Goal: Task Accomplishment & Management: Complete application form

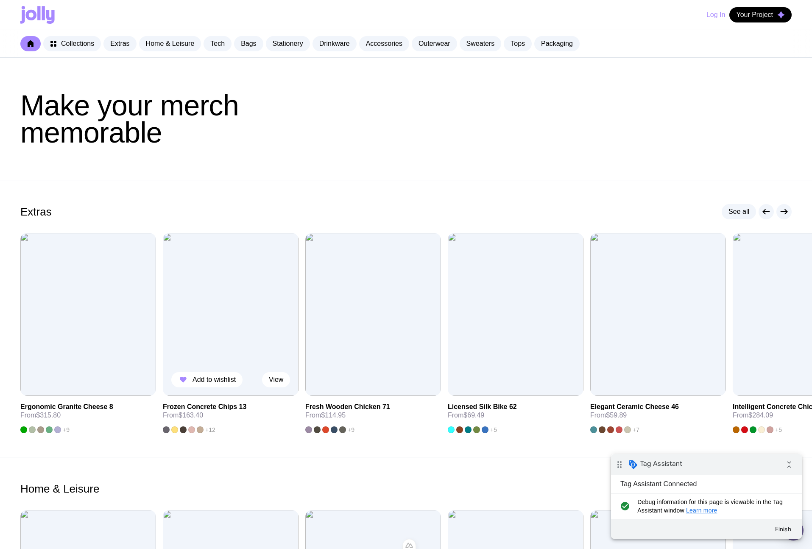
click at [221, 330] on img at bounding box center [231, 314] width 136 height 163
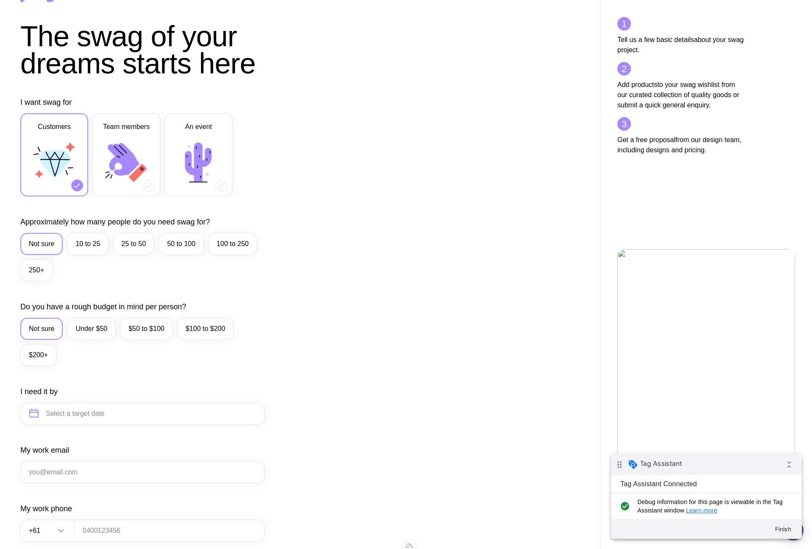
scroll to position [114, 0]
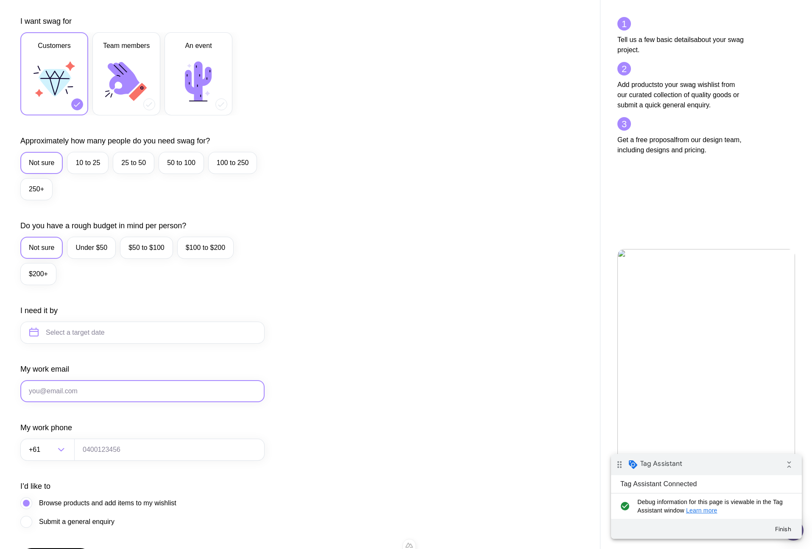
click at [46, 394] on input "My work email" at bounding box center [142, 391] width 244 height 22
type input "u1@gmail.com"
click at [84, 460] on input "tel" at bounding box center [169, 450] width 190 height 22
type input "111"
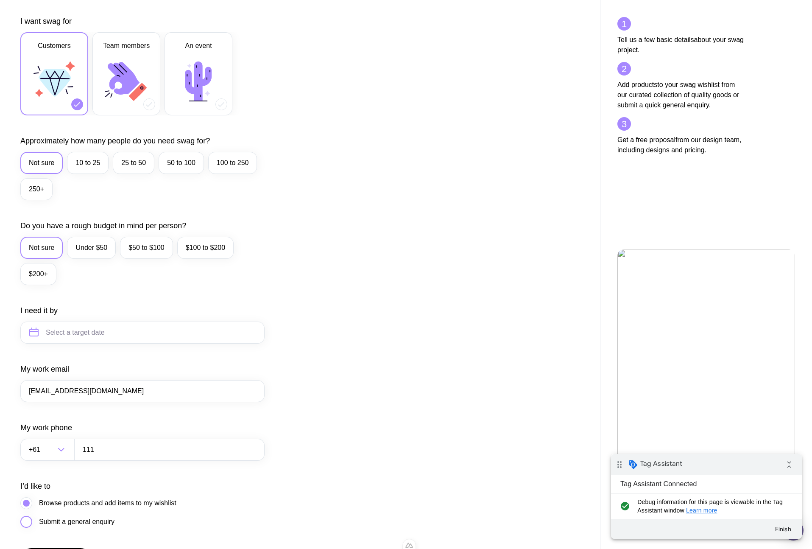
click at [65, 524] on span "Submit a general enquiry" at bounding box center [77, 522] width 76 height 10
click at [0, 0] on input "Submit a general enquiry" at bounding box center [0, 0] width 0 height 0
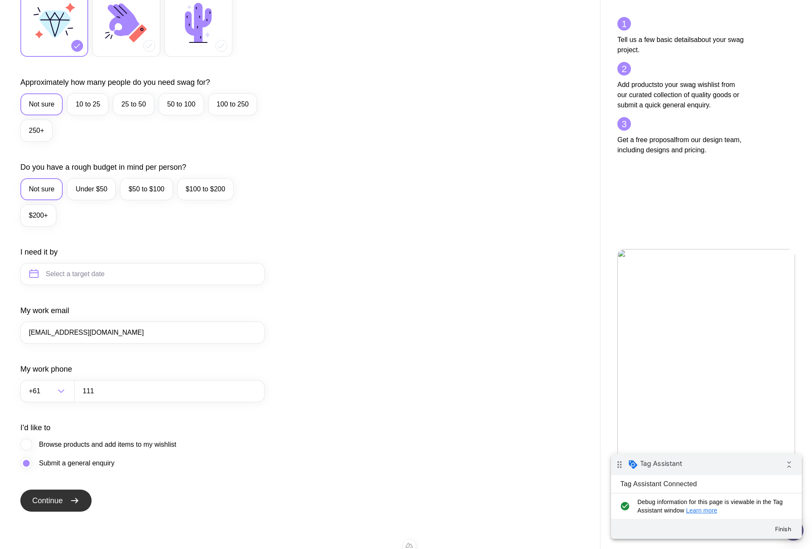
click at [82, 504] on button "Continue" at bounding box center [55, 501] width 71 height 22
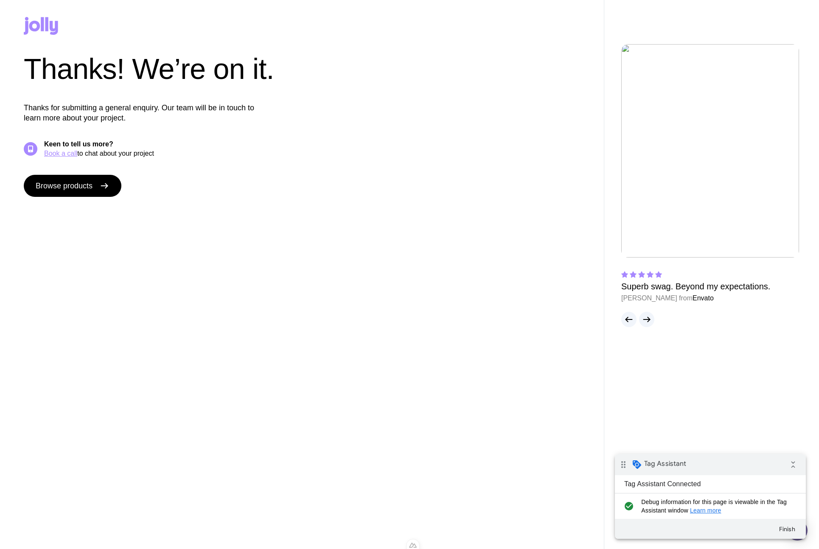
scroll to position [0, 0]
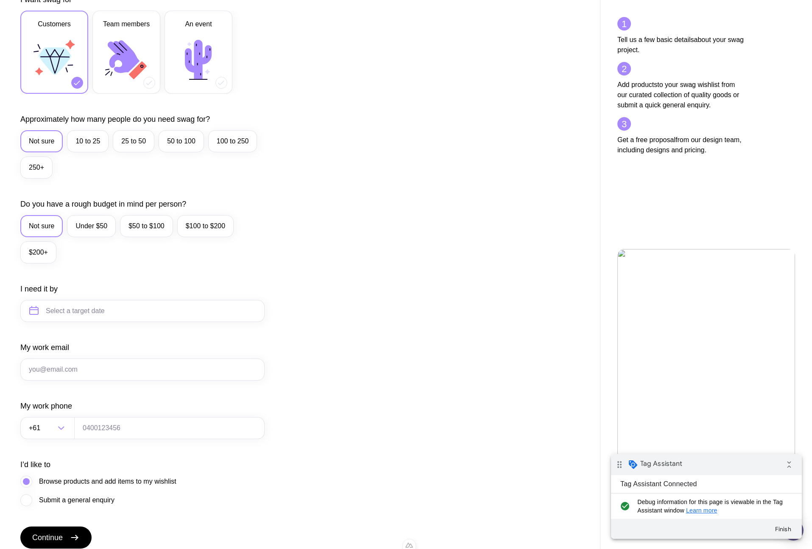
scroll to position [172, 0]
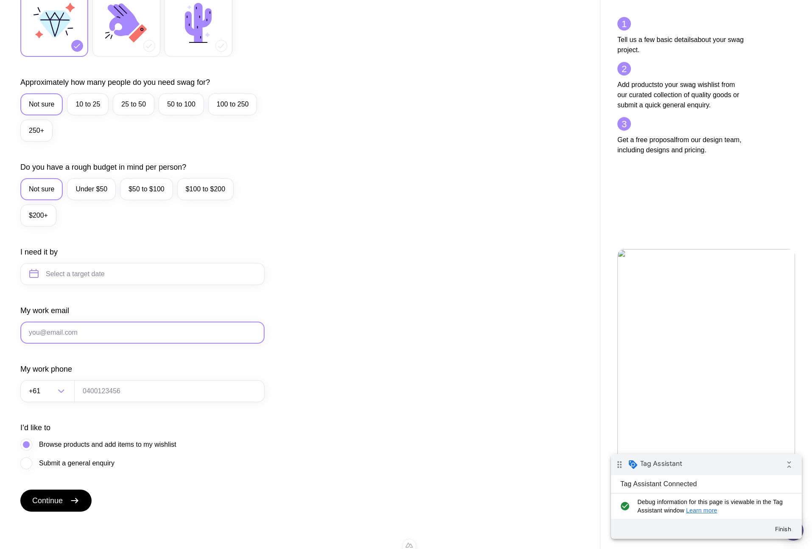
click at [98, 337] on input "My work email" at bounding box center [142, 333] width 244 height 22
type input "[EMAIL_ADDRESS][DOMAIN_NAME]"
click at [109, 395] on input "tel" at bounding box center [169, 391] width 190 height 22
type input "111"
click at [86, 467] on span "Submit a general enquiry" at bounding box center [77, 463] width 76 height 10
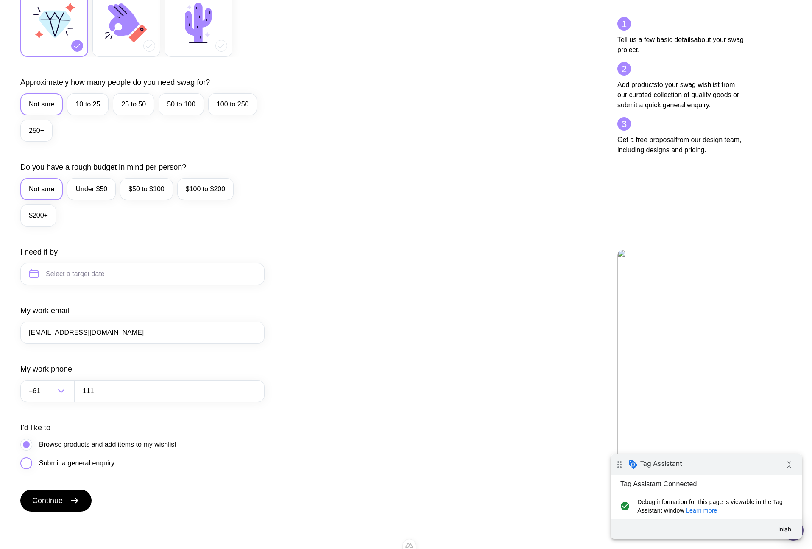
click at [0, 0] on input "Submit a general enquiry" at bounding box center [0, 0] width 0 height 0
click at [63, 497] on span "Continue" at bounding box center [47, 500] width 31 height 10
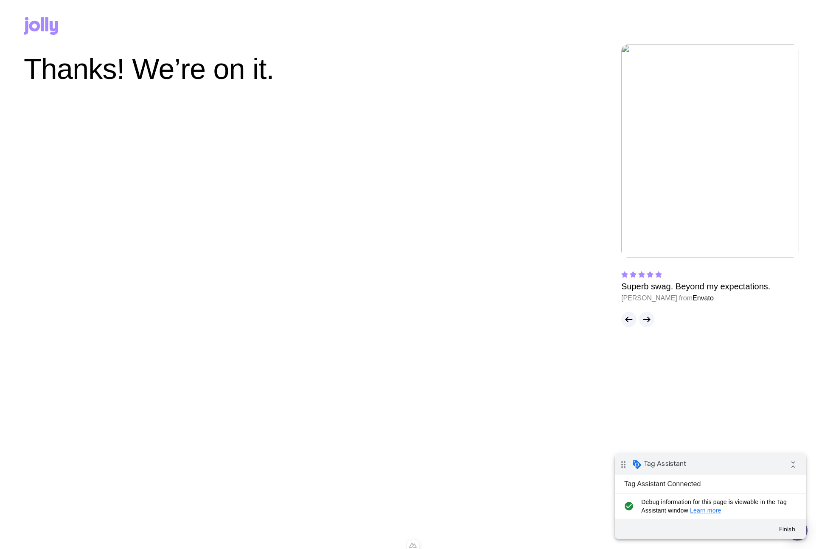
scroll to position [0, 0]
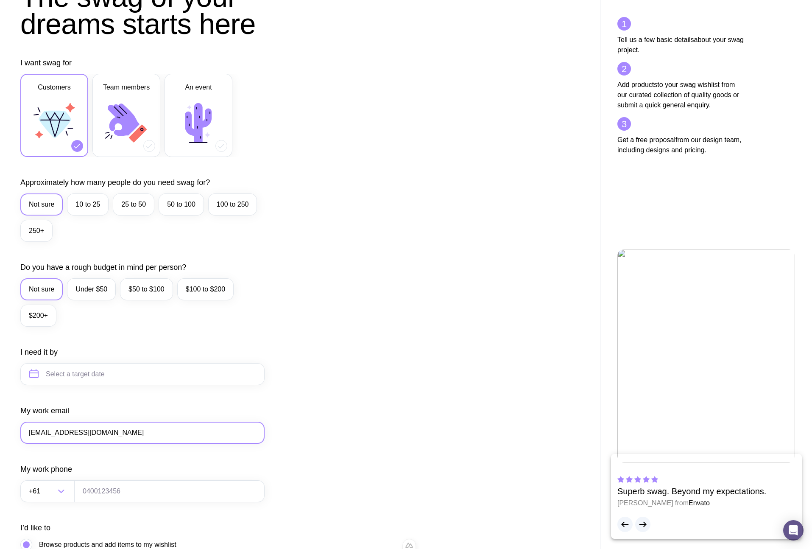
scroll to position [84, 0]
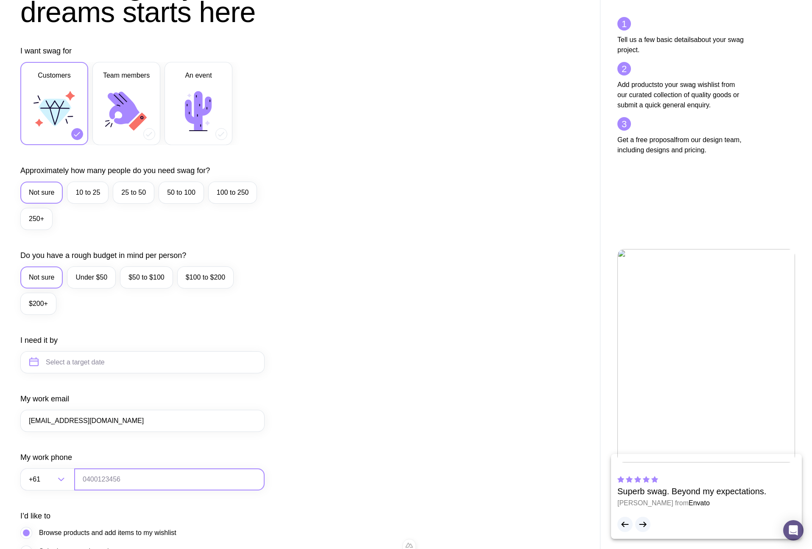
type input "[EMAIL_ADDRESS][DOMAIN_NAME]"
click at [93, 484] on input "tel" at bounding box center [169, 479] width 190 height 22
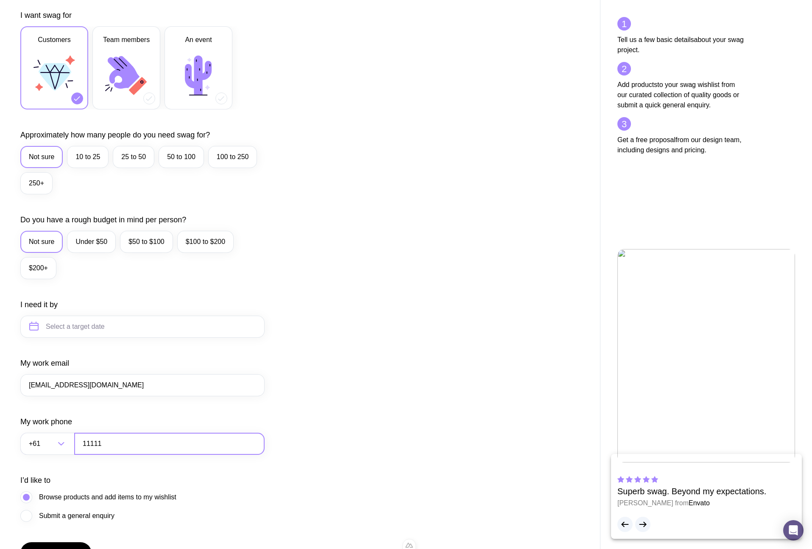
scroll to position [172, 0]
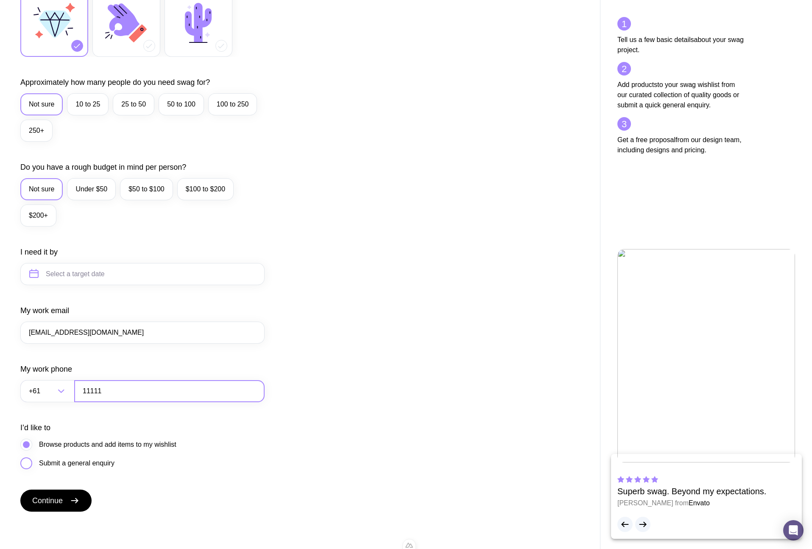
type input "11111"
click at [63, 463] on span "Submit a general enquiry" at bounding box center [77, 463] width 76 height 10
click at [0, 0] on input "Submit a general enquiry" at bounding box center [0, 0] width 0 height 0
click at [101, 438] on div "I’d like to Browse products and add items to my wishlist Submit a general enqui…" at bounding box center [142, 446] width 244 height 47
click at [94, 444] on span "Browse products and add items to my wishlist" at bounding box center [107, 444] width 137 height 10
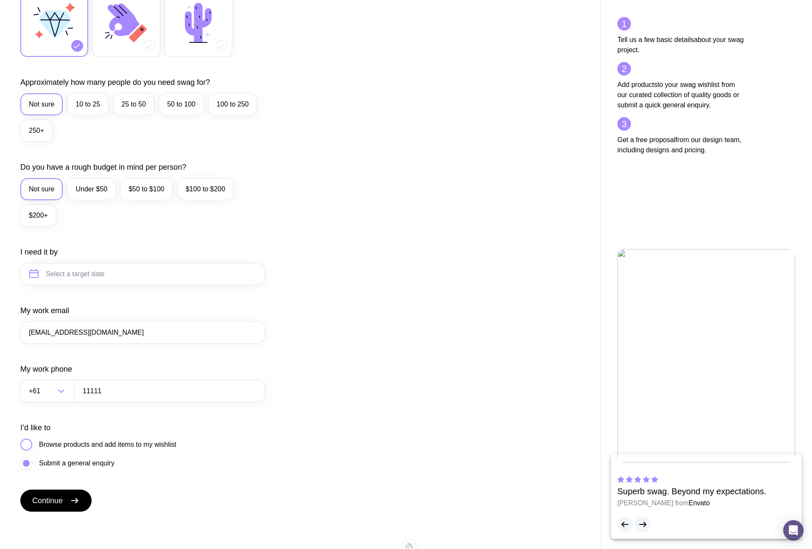
click at [0, 0] on input "Browse products and add items to my wishlist" at bounding box center [0, 0] width 0 height 0
click at [59, 511] on button "Continue" at bounding box center [55, 501] width 71 height 22
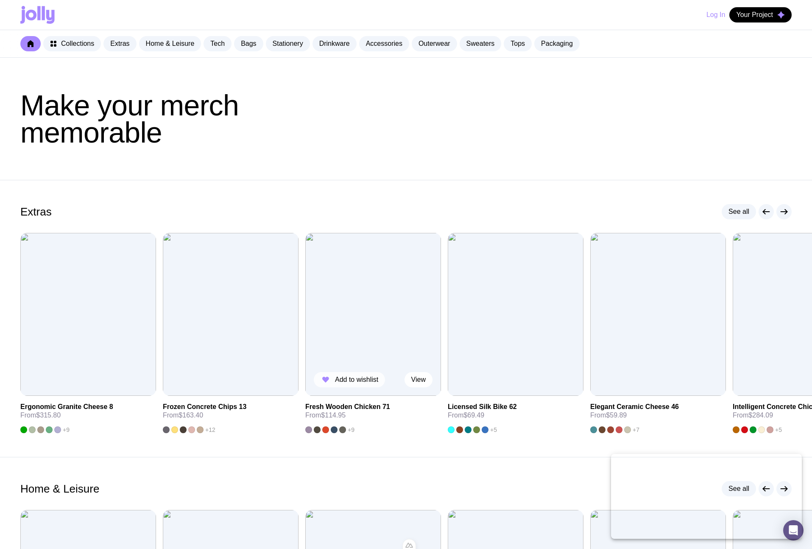
click at [370, 376] on span "Add to wishlist" at bounding box center [356, 379] width 43 height 8
click at [767, 13] on span "Your Project" at bounding box center [754, 15] width 37 height 8
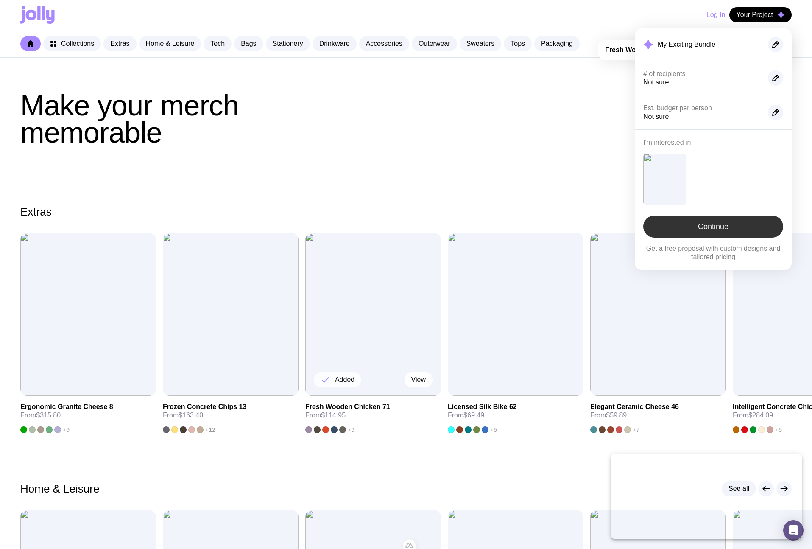
click at [696, 222] on link "Continue" at bounding box center [714, 226] width 140 height 22
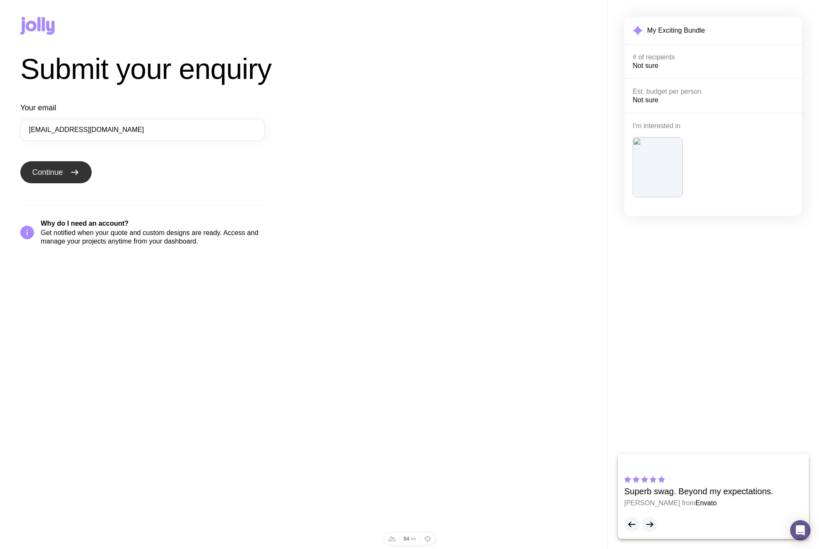
click at [77, 171] on icon "submit" at bounding box center [75, 172] width 10 height 10
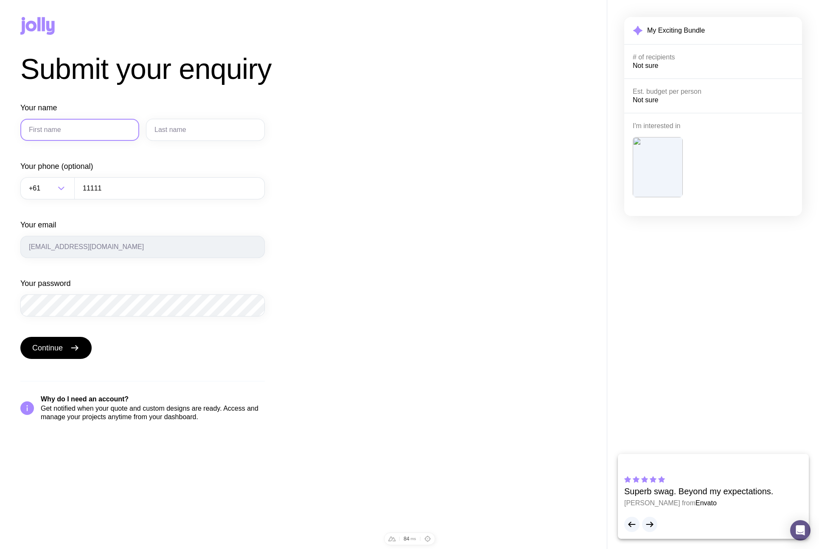
click at [104, 133] on input "Your name" at bounding box center [79, 130] width 119 height 22
type input "uuuu"
type input "204"
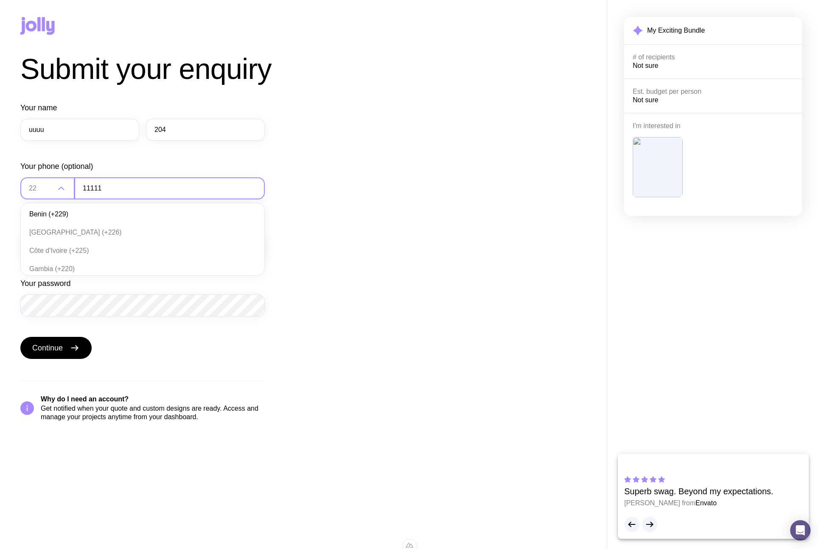
type input "22"
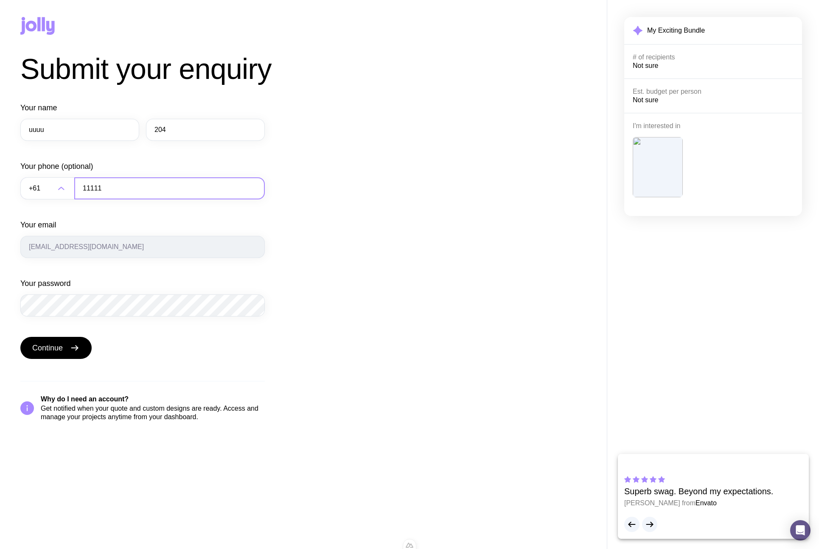
click at [101, 188] on input "11111" at bounding box center [169, 188] width 190 height 22
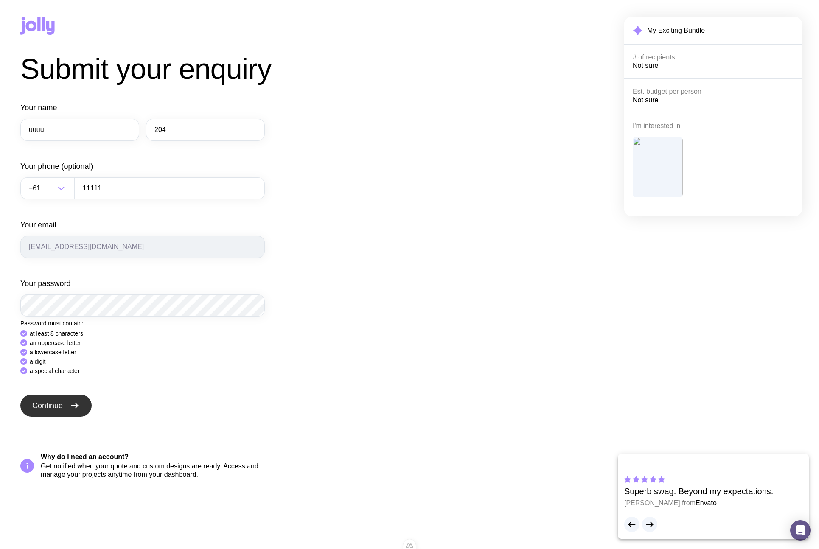
click at [44, 397] on button "Continue" at bounding box center [55, 406] width 71 height 22
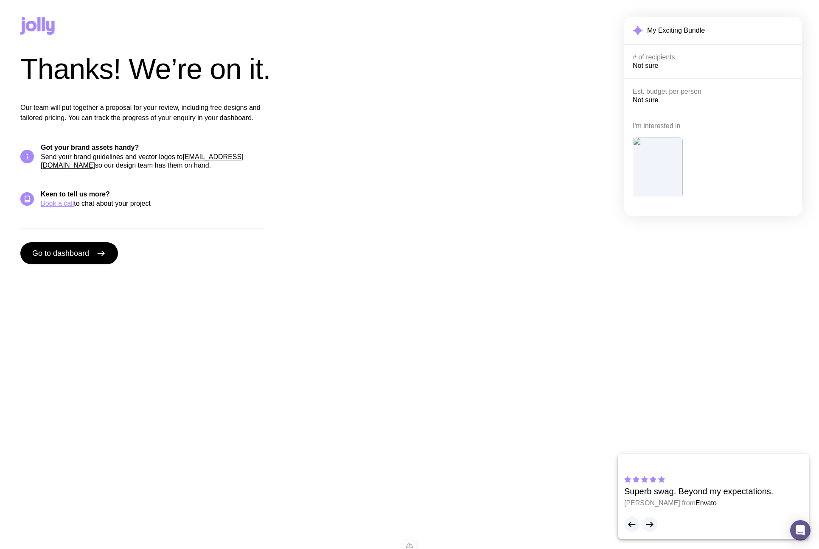
click at [30, 20] on icon at bounding box center [37, 26] width 34 height 18
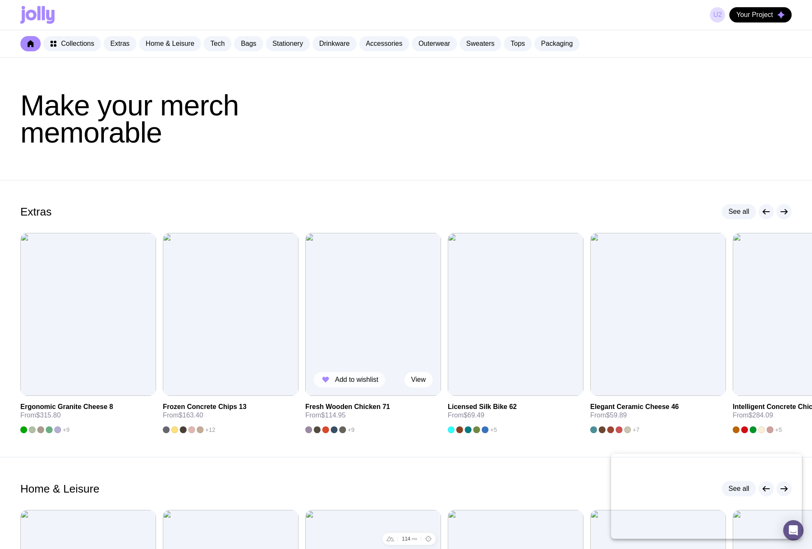
click at [364, 380] on span "Add to wishlist" at bounding box center [356, 379] width 43 height 8
click at [735, 7] on div "Your Project" at bounding box center [761, 14] width 62 height 15
click at [746, 14] on span "Your Project" at bounding box center [754, 15] width 37 height 8
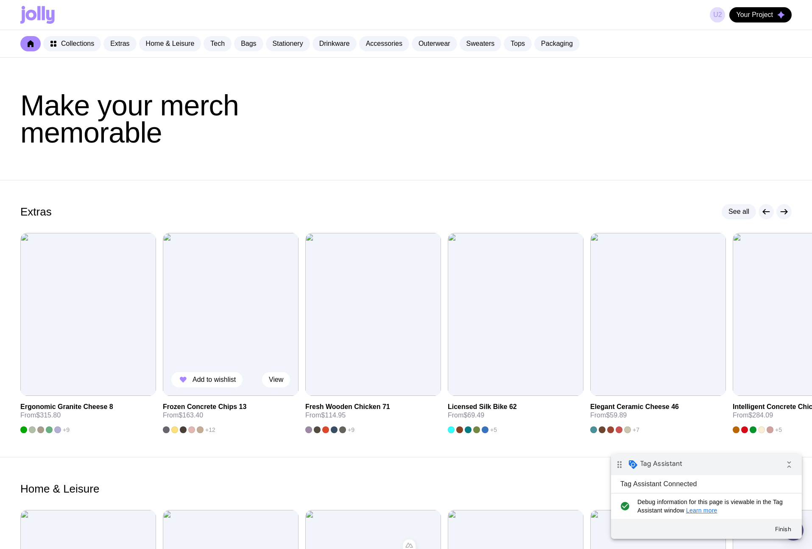
click at [168, 297] on img at bounding box center [231, 314] width 136 height 163
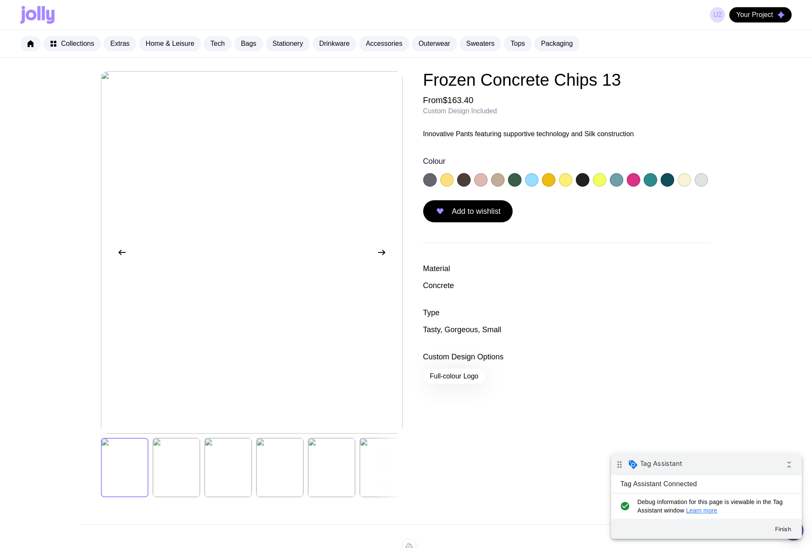
click at [778, 23] on div "u2 Your Project" at bounding box center [406, 15] width 772 height 30
click at [770, 17] on span "Your Project" at bounding box center [754, 15] width 37 height 8
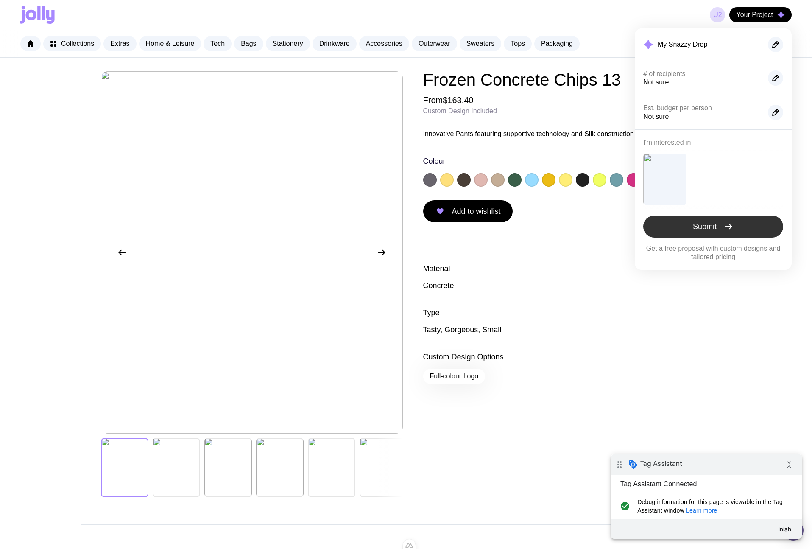
click at [706, 230] on span "Submit" at bounding box center [705, 226] width 24 height 10
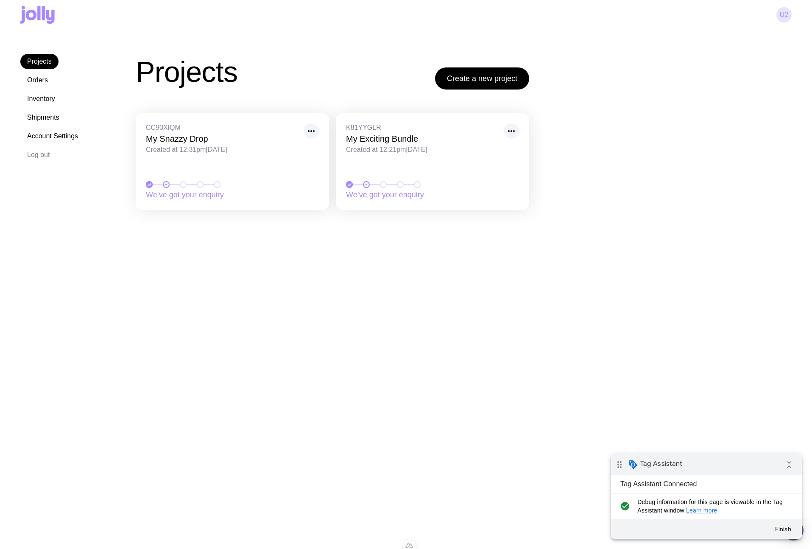
click at [786, 14] on link "u2" at bounding box center [784, 14] width 15 height 15
click at [37, 15] on icon at bounding box center [37, 15] width 34 height 18
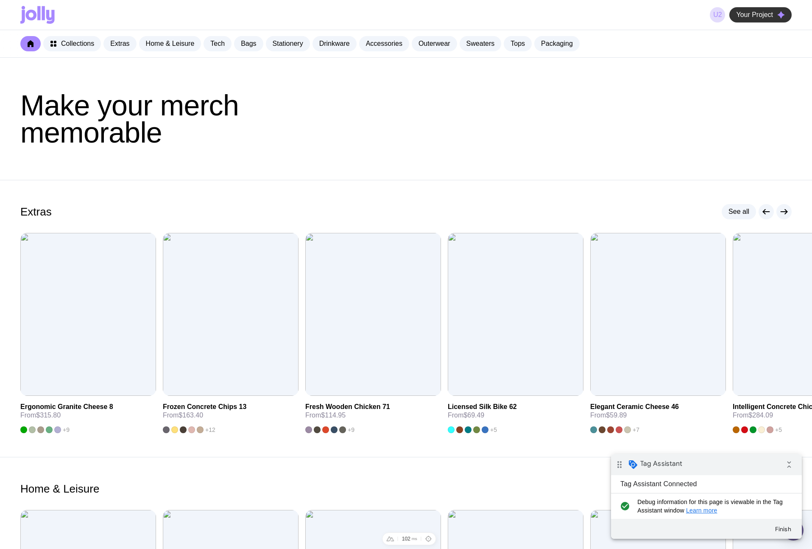
click at [747, 17] on span "Your Project" at bounding box center [754, 15] width 37 height 8
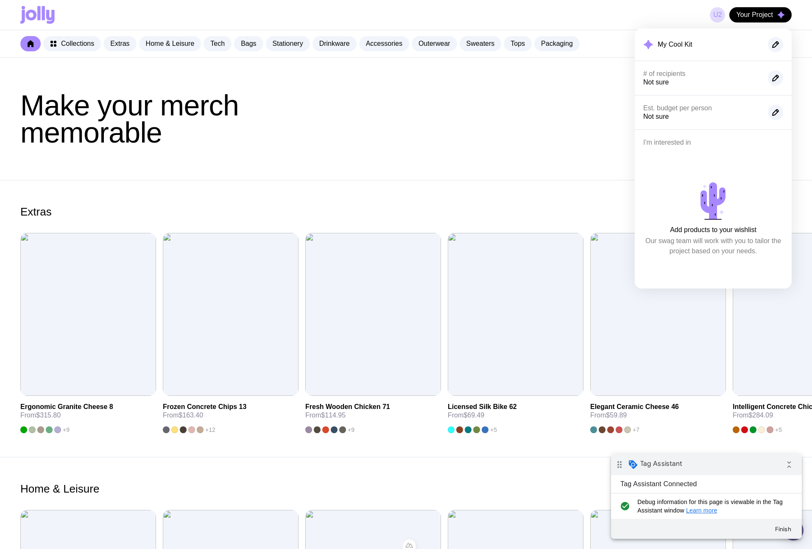
drag, startPoint x: 644, startPoint y: 144, endPoint x: 721, endPoint y: 143, distance: 76.8
click at [722, 143] on h4 "I'm interested in" at bounding box center [714, 142] width 140 height 8
drag, startPoint x: 694, startPoint y: 143, endPoint x: 635, endPoint y: 138, distance: 59.6
click at [635, 138] on div "I'm interested in Add products to your wishlist Our swag team will work with yo…" at bounding box center [713, 208] width 157 height 159
copy h4 "I'm interested in"
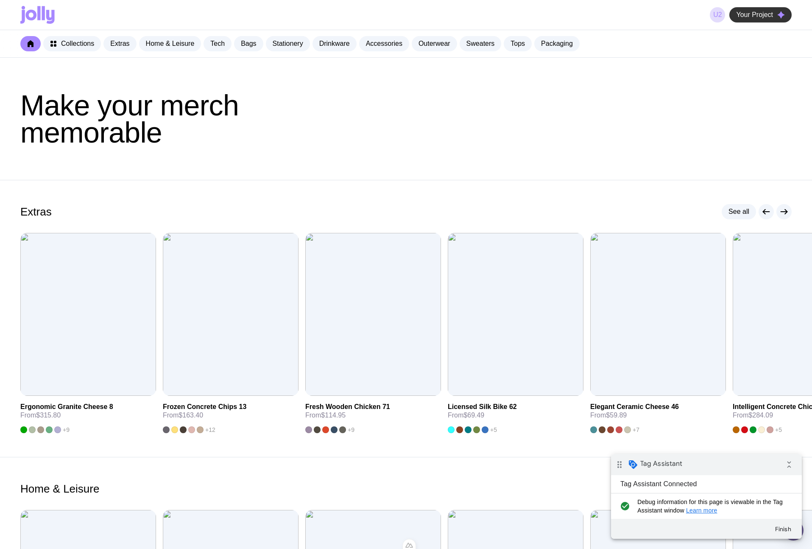
click at [768, 18] on span "Your Project" at bounding box center [754, 15] width 37 height 8
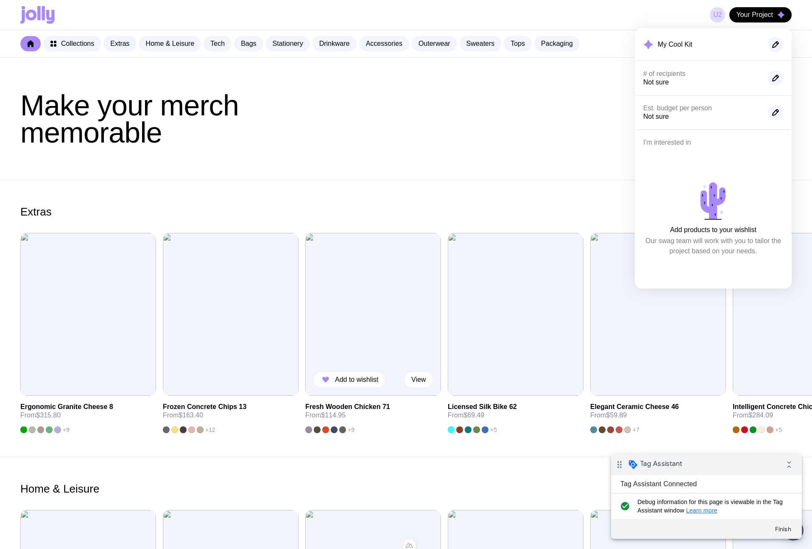
click at [355, 378] on span "Add to wishlist" at bounding box center [356, 379] width 43 height 8
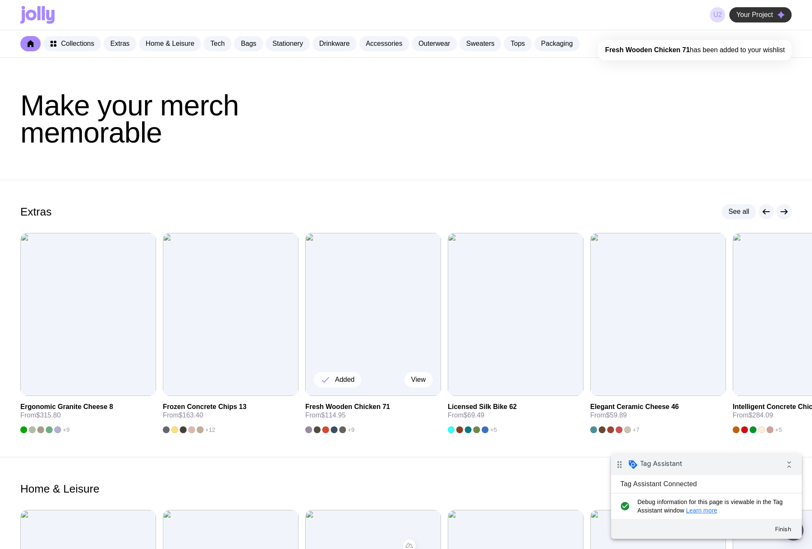
click at [753, 18] on span "Your Project" at bounding box center [754, 15] width 37 height 8
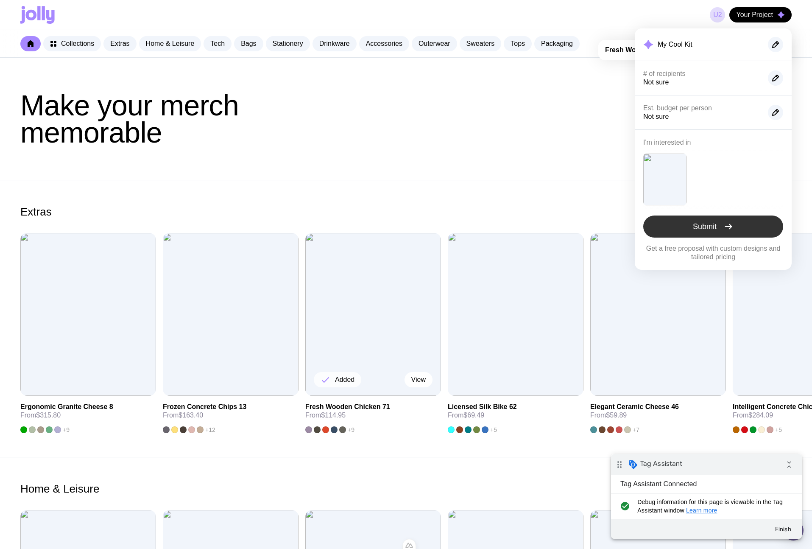
click at [687, 230] on button "Submit" at bounding box center [714, 226] width 140 height 22
